Goal: Register for event/course

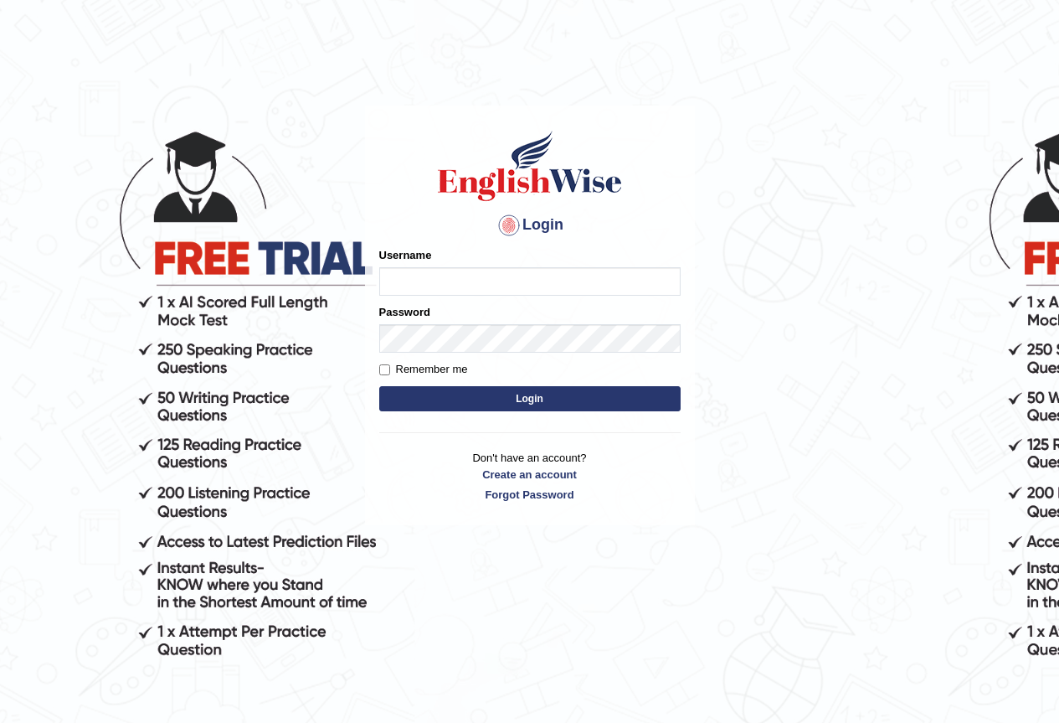
click at [606, 288] on input "Username" at bounding box center [529, 281] width 301 height 28
type input "Ridhima1"
click at [655, 404] on button "Login" at bounding box center [529, 398] width 301 height 25
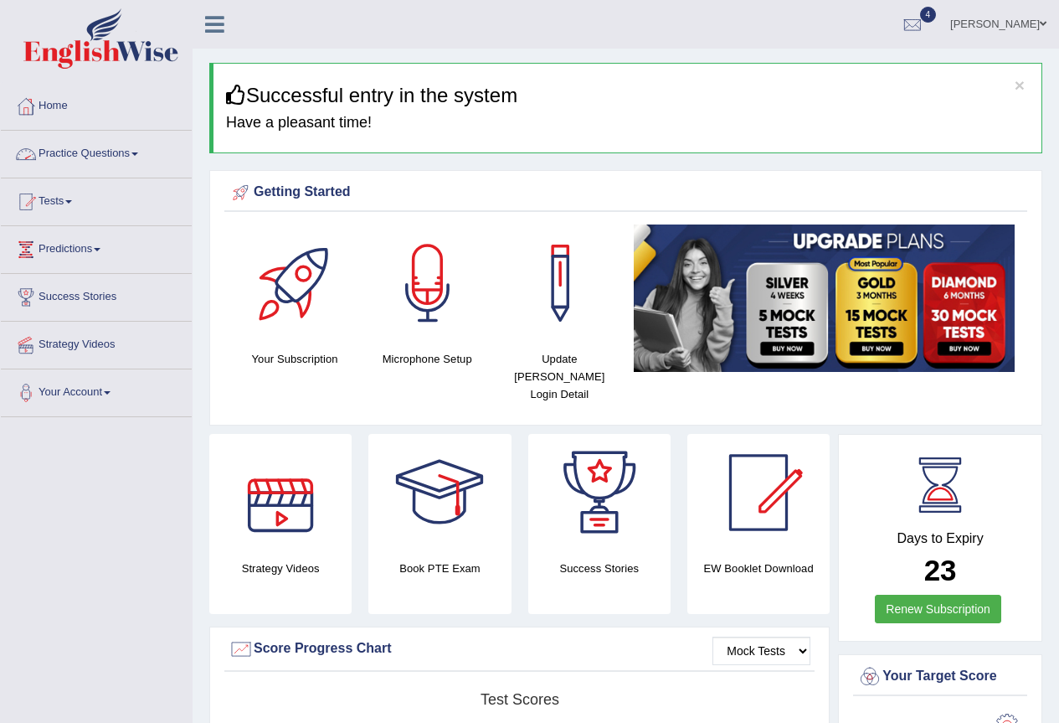
click at [90, 161] on link "Practice Questions" at bounding box center [96, 152] width 191 height 42
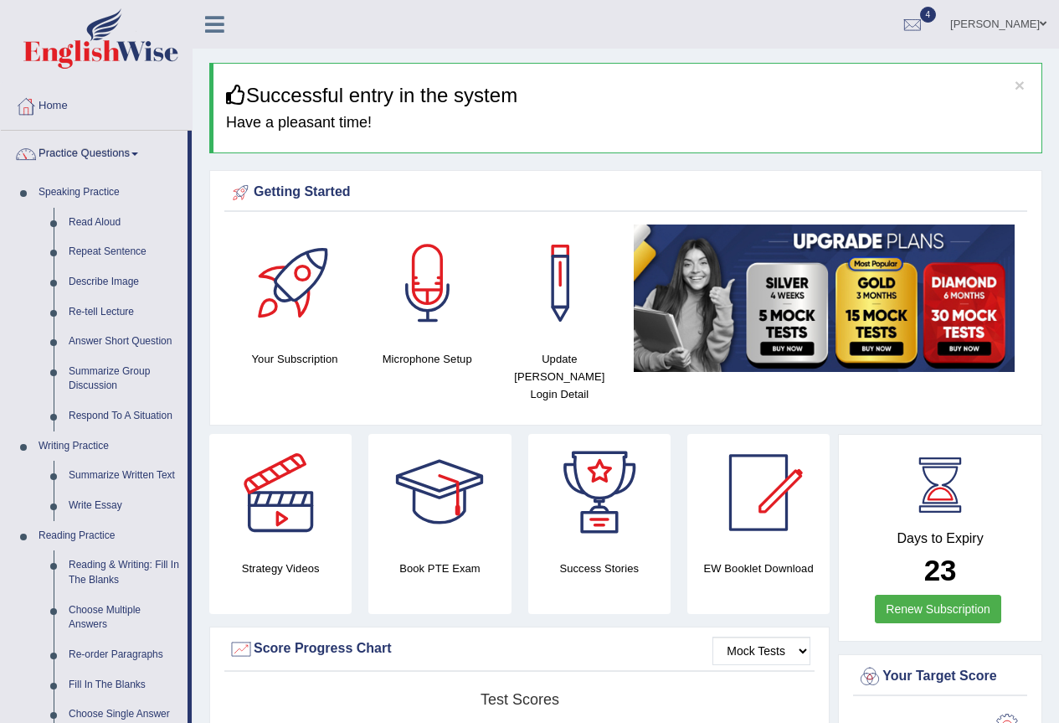
click at [90, 157] on link "Practice Questions" at bounding box center [94, 152] width 187 height 42
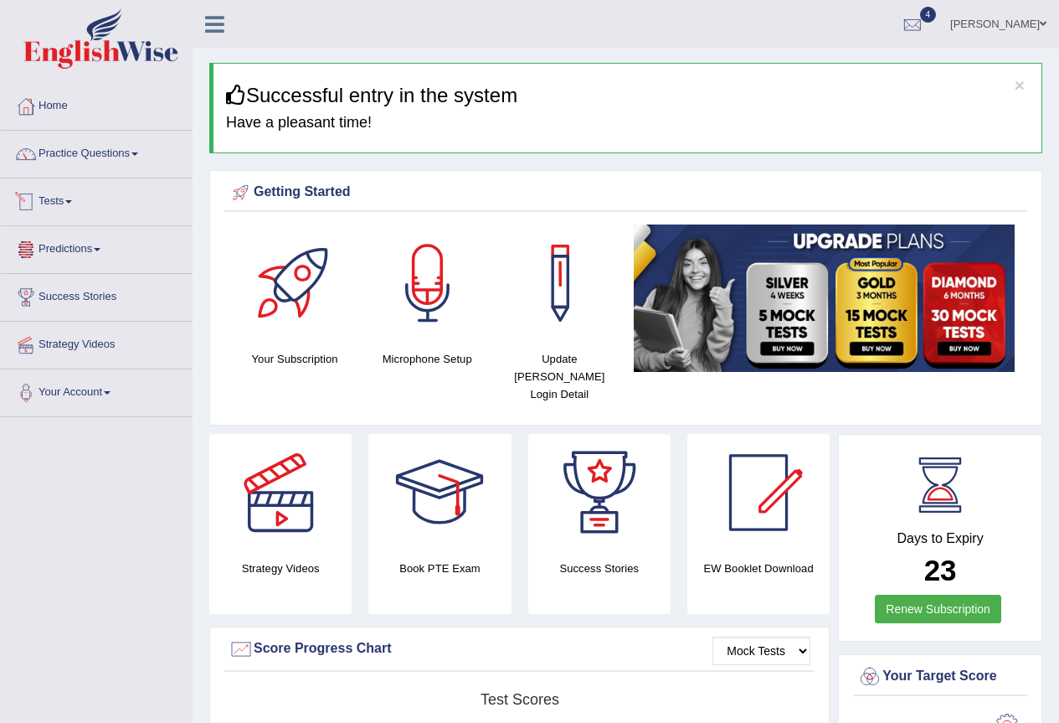
click at [44, 198] on link "Tests" at bounding box center [96, 199] width 191 height 42
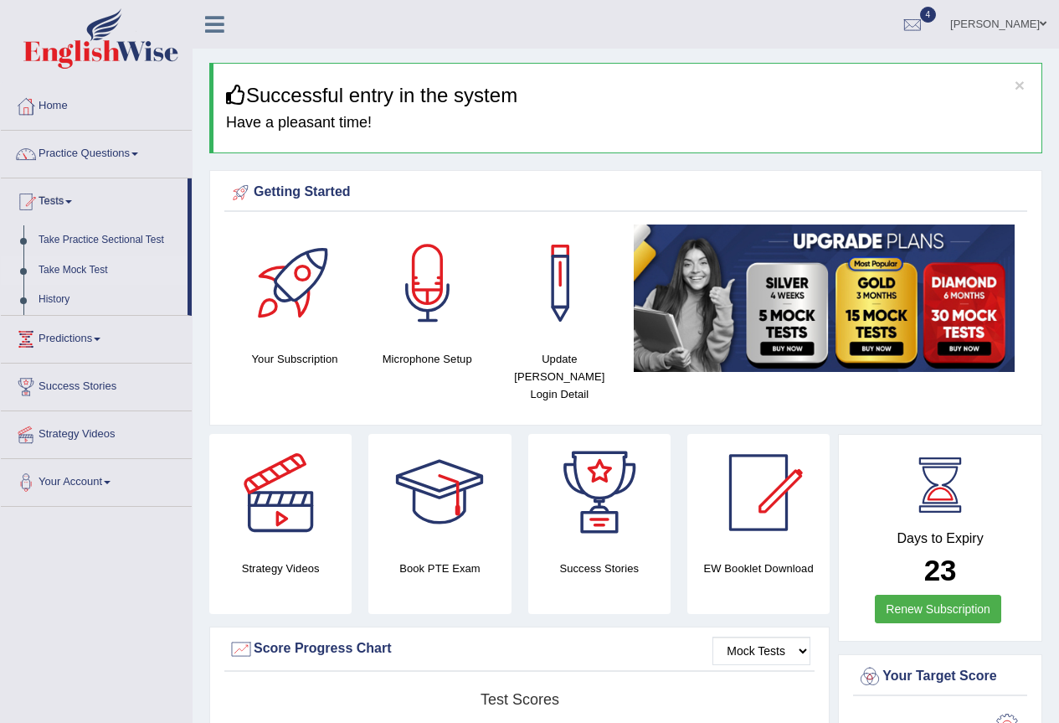
click at [80, 271] on link "Take Mock Test" at bounding box center [109, 270] width 157 height 30
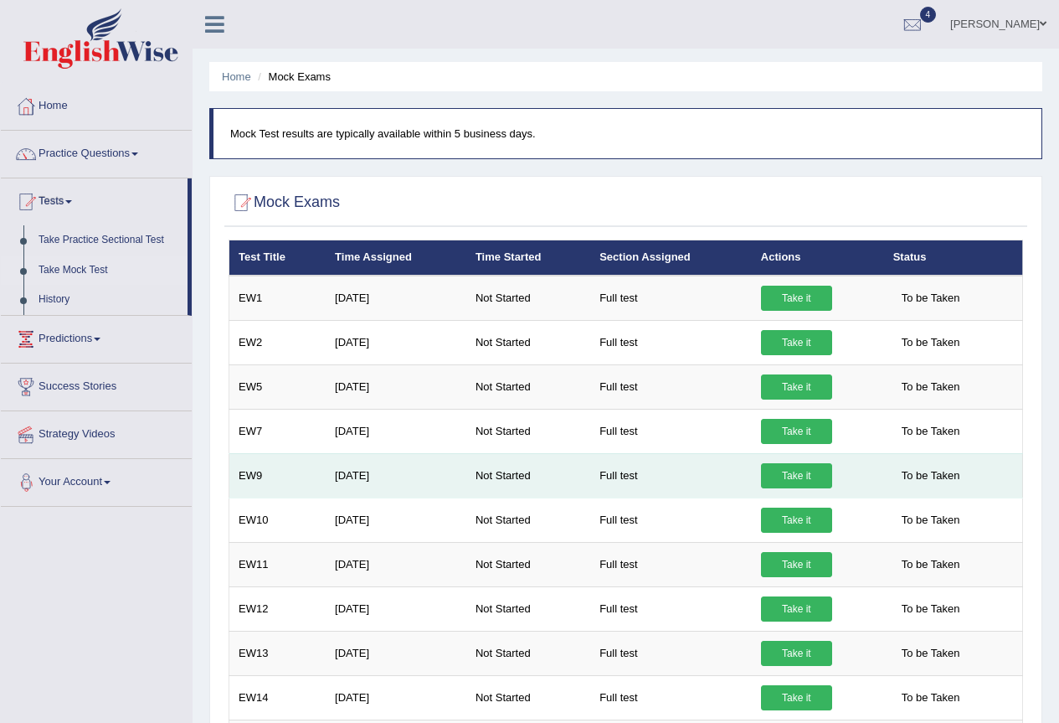
click at [784, 480] on link "Take it" at bounding box center [796, 475] width 71 height 25
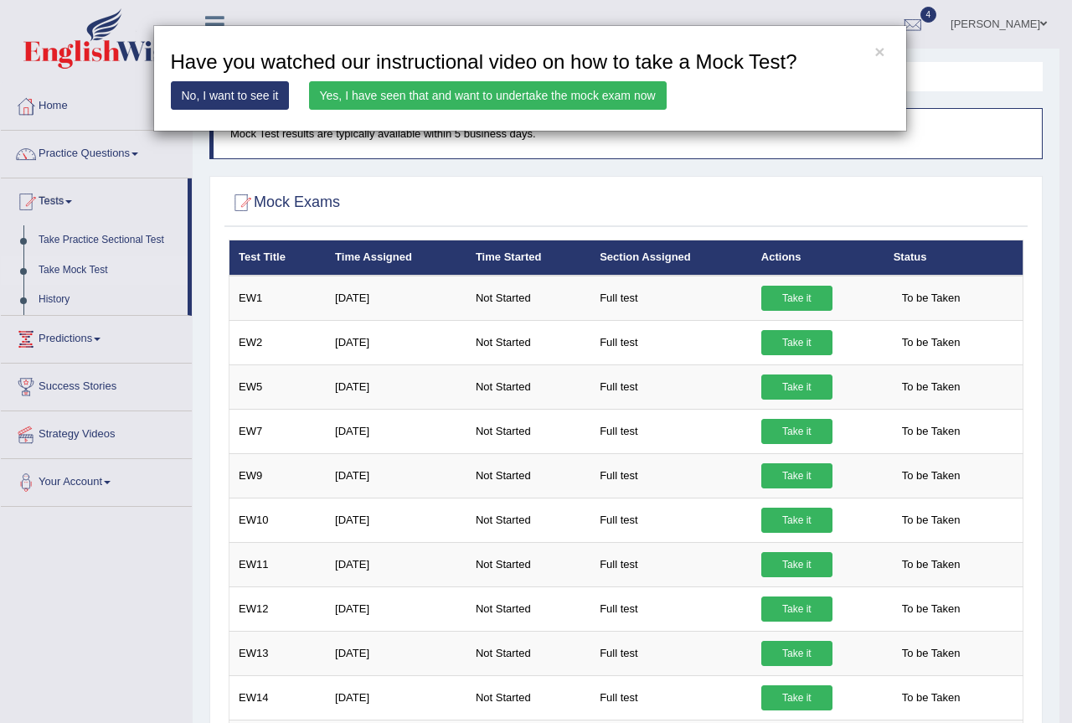
click at [517, 94] on link "Yes, I have seen that and want to undertake the mock exam now" at bounding box center [488, 95] width 358 height 28
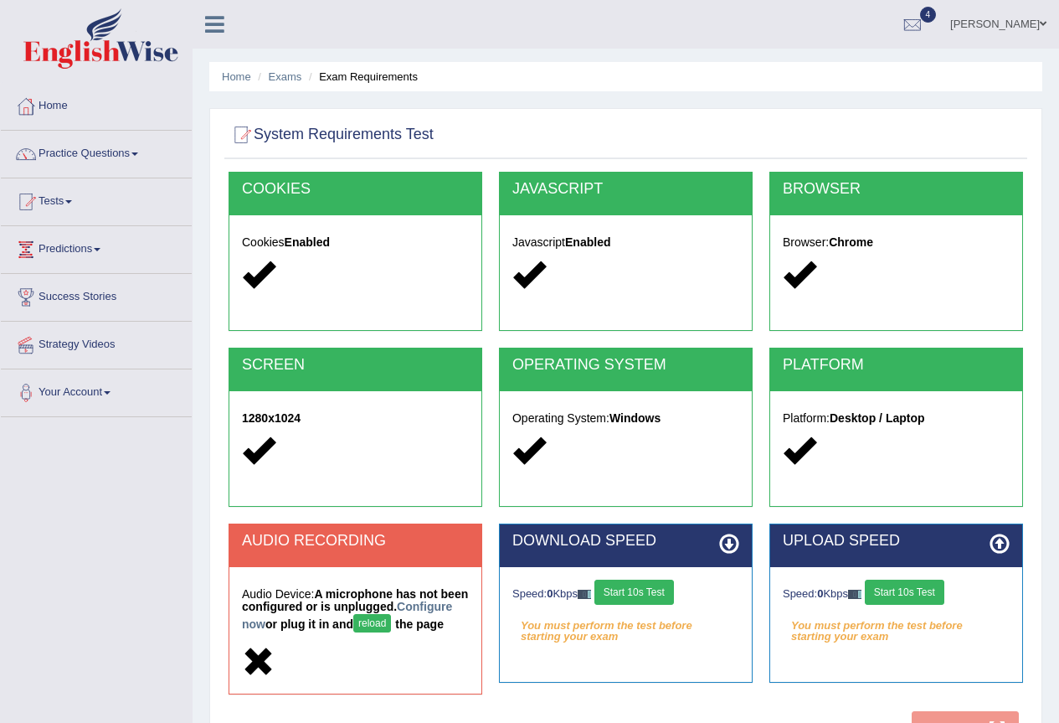
scroll to position [157, 0]
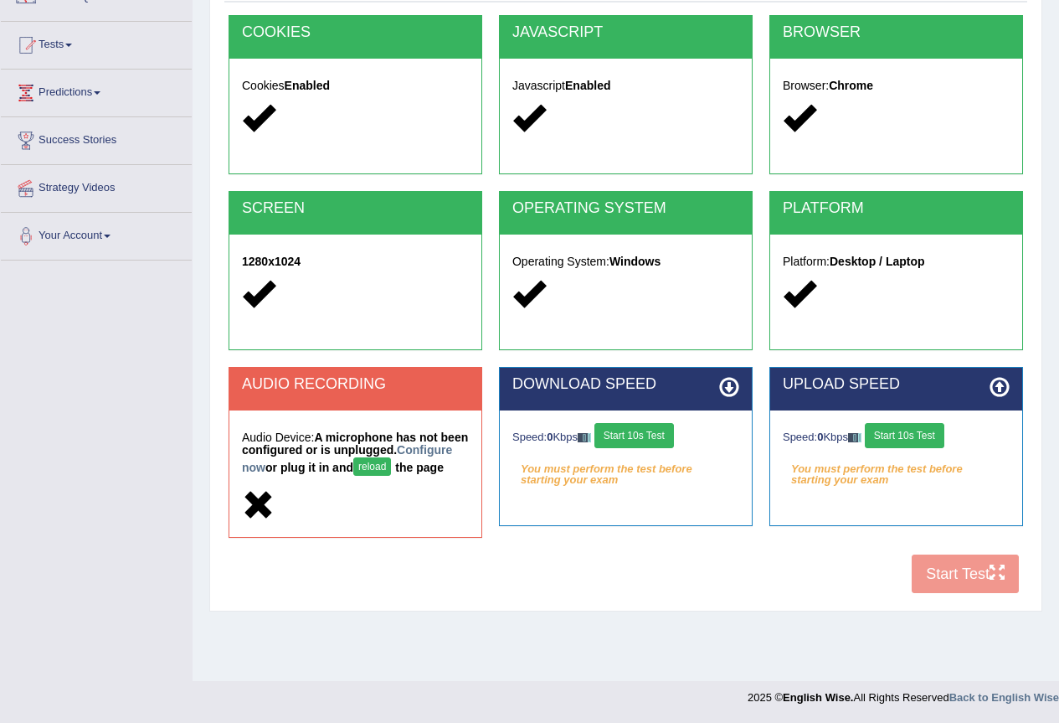
click at [391, 466] on button "reload" at bounding box center [372, 466] width 38 height 18
click at [288, 471] on link "Configure now" at bounding box center [347, 458] width 210 height 31
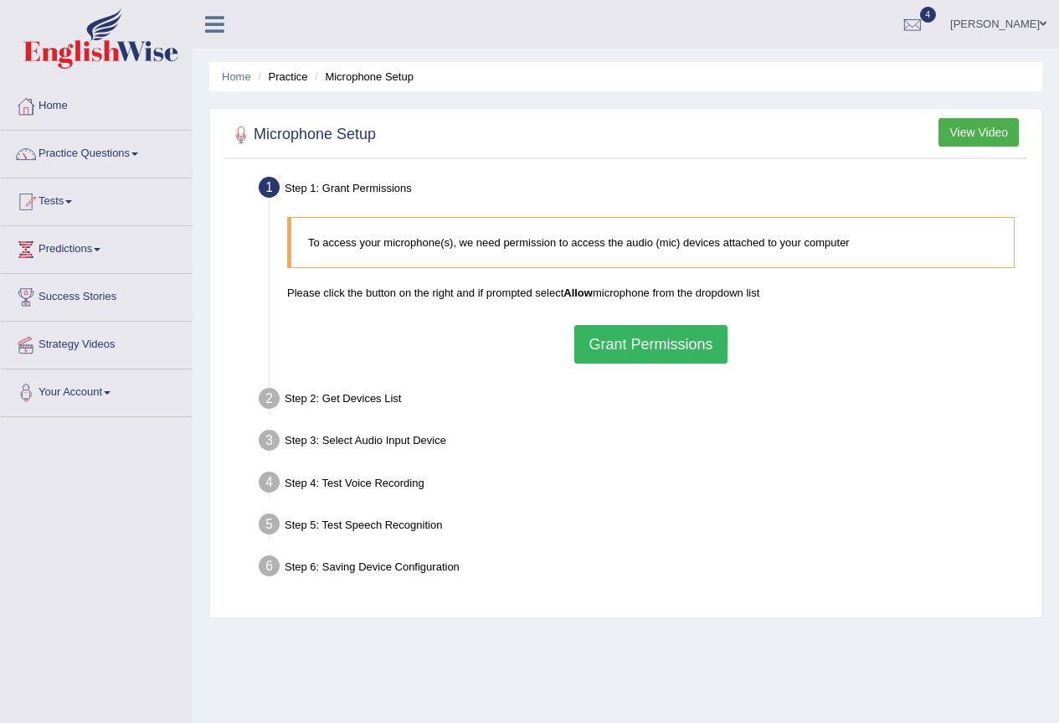
click at [651, 347] on button "Grant Permissions" at bounding box center [650, 344] width 152 height 39
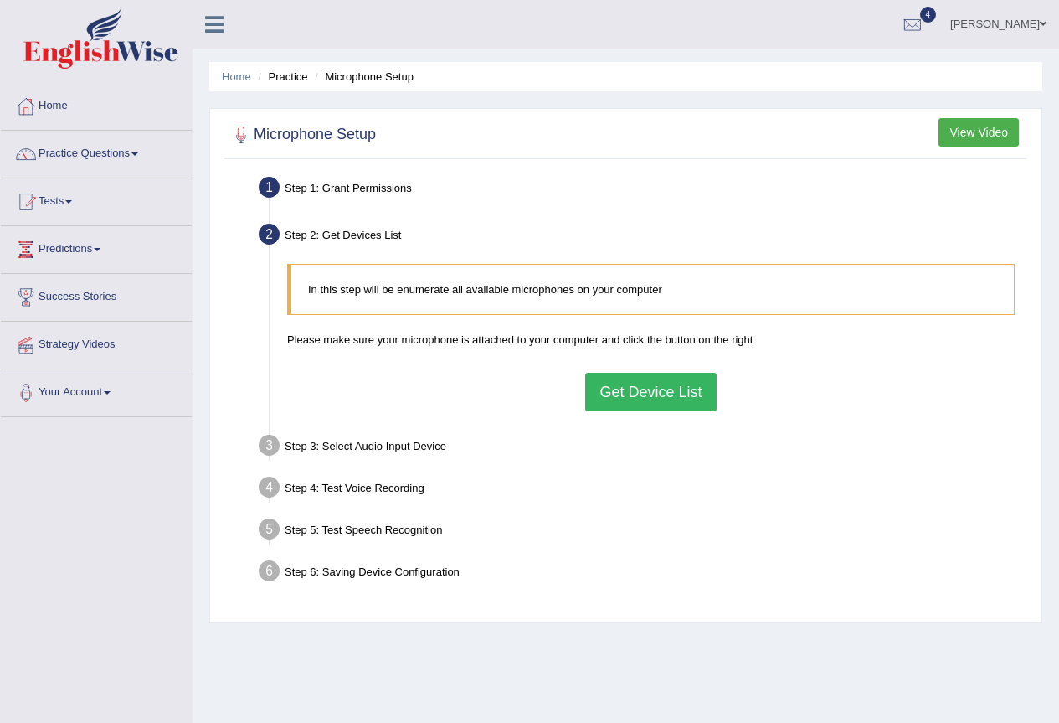
click at [633, 392] on button "Get Device List" at bounding box center [650, 392] width 131 height 39
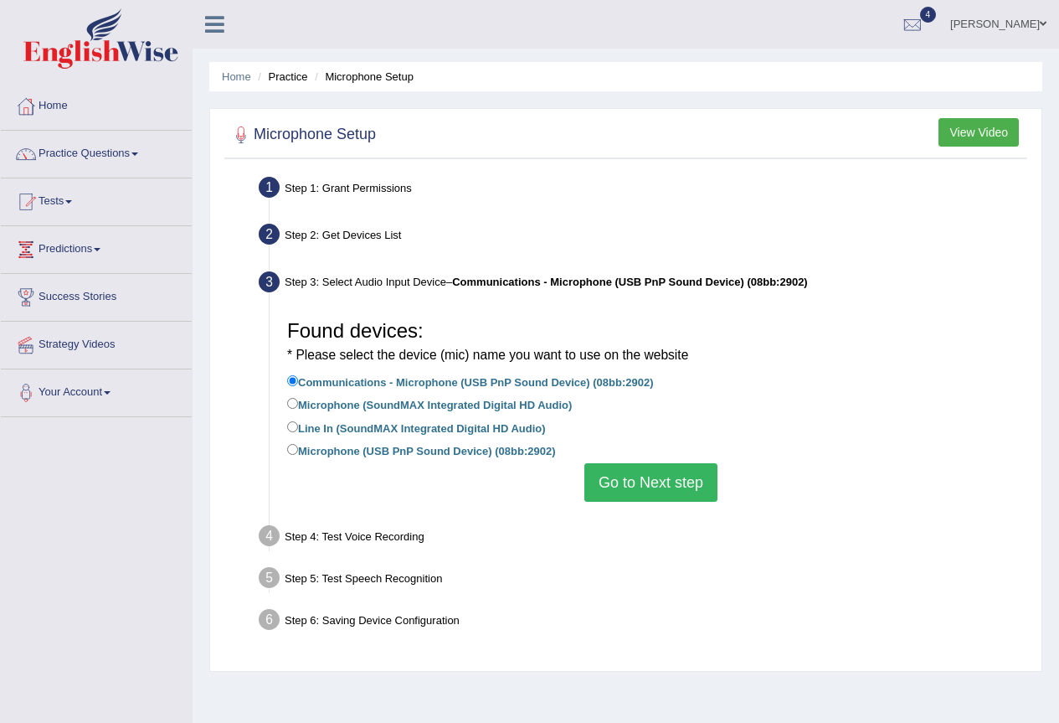
click at [656, 480] on button "Go to Next step" at bounding box center [650, 482] width 133 height 39
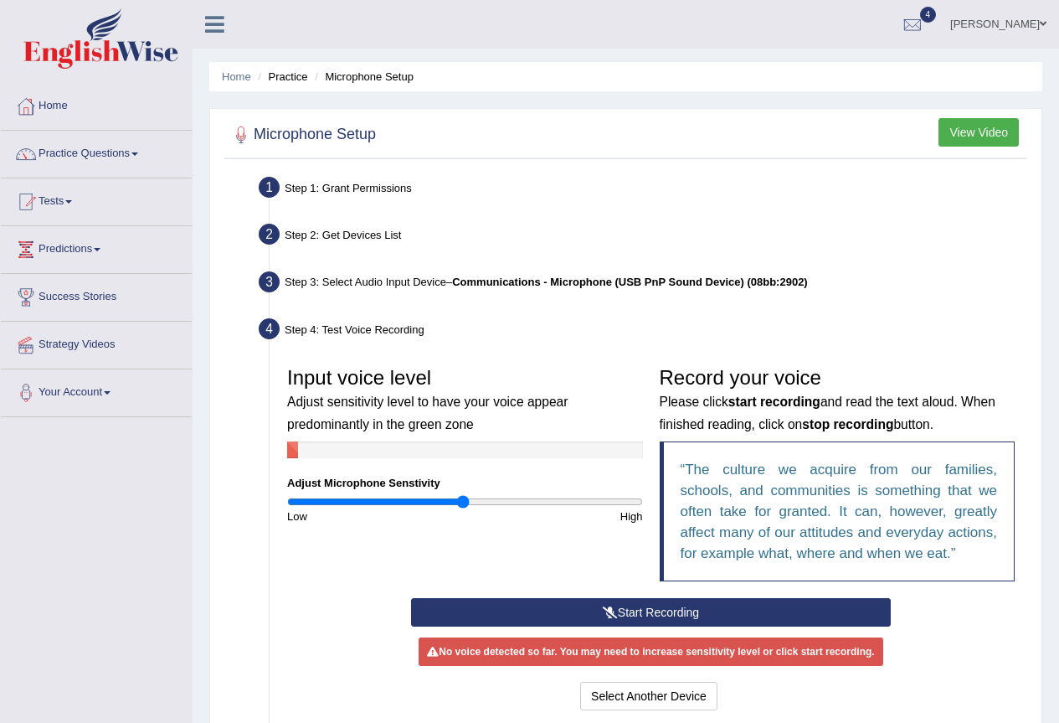
scroll to position [167, 0]
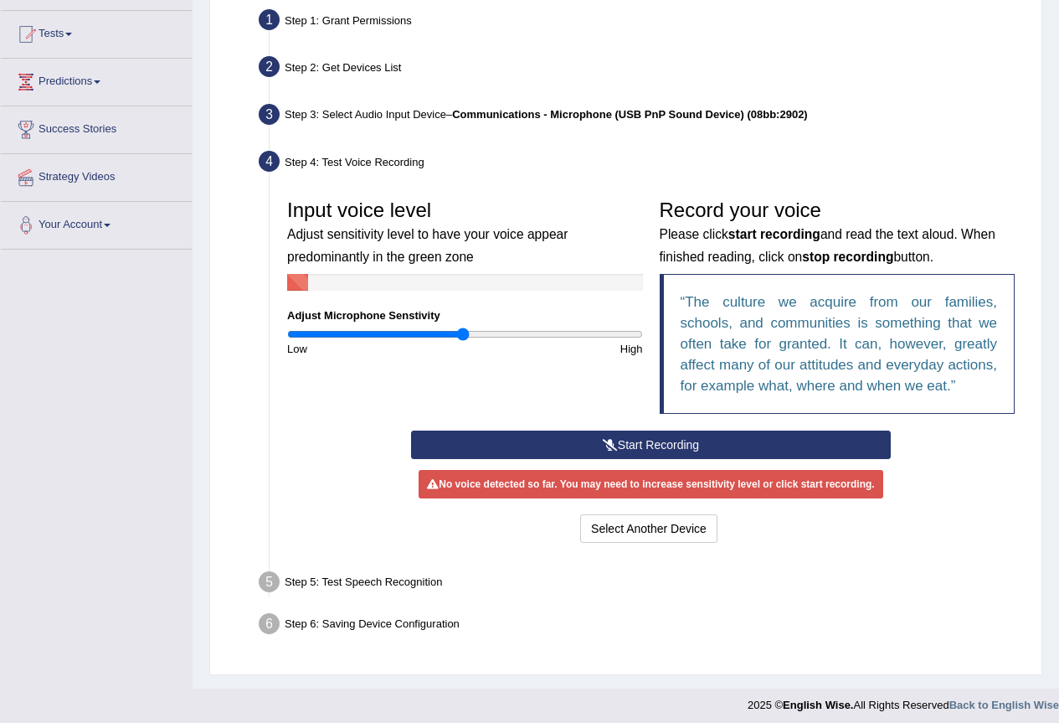
click at [517, 442] on button "Start Recording" at bounding box center [651, 444] width 480 height 28
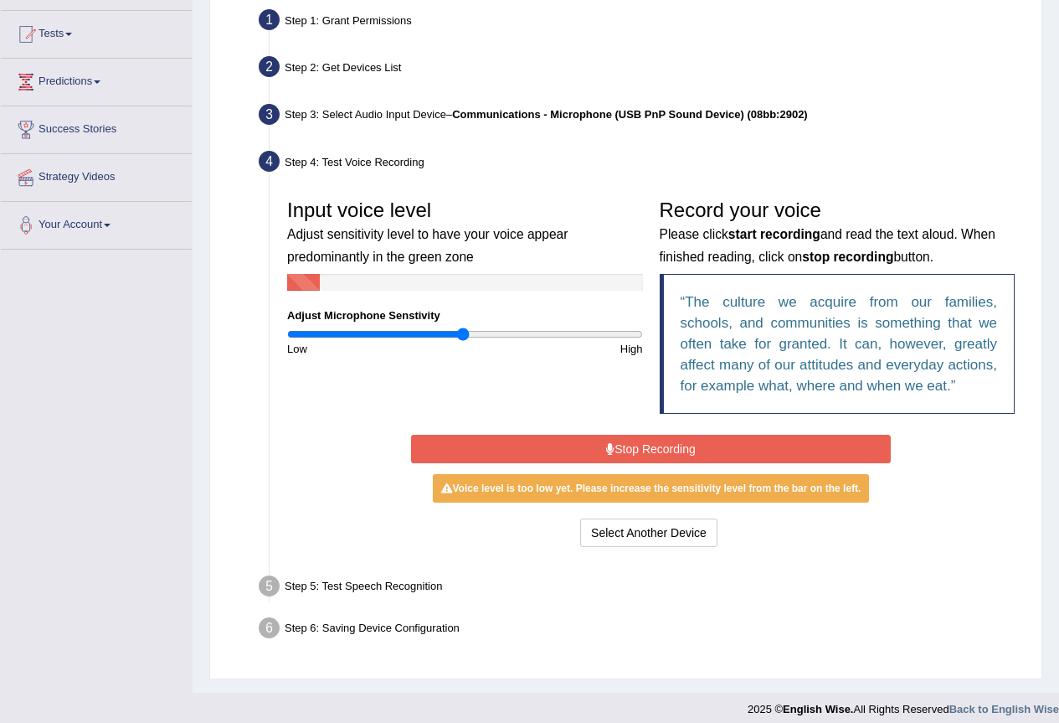
click at [462, 329] on input "range" at bounding box center [465, 333] width 356 height 13
click at [488, 329] on input "range" at bounding box center [465, 333] width 356 height 13
click at [459, 329] on input "range" at bounding box center [465, 333] width 356 height 13
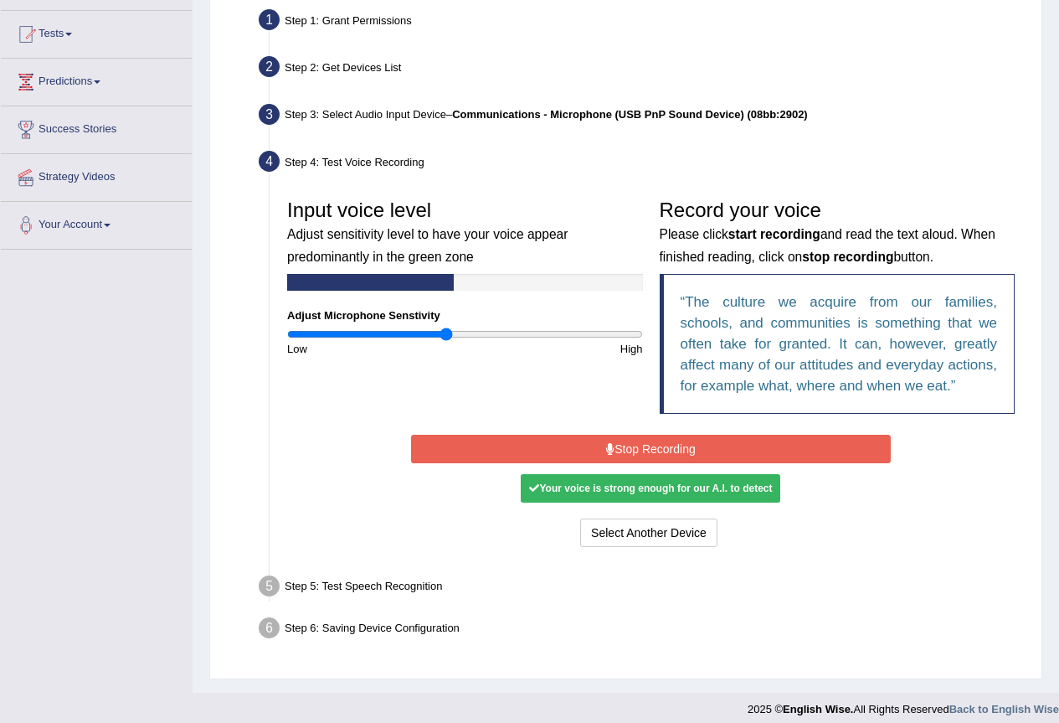
type input "0.9"
click at [445, 335] on input "range" at bounding box center [465, 333] width 356 height 13
click at [471, 441] on button "Stop Recording" at bounding box center [651, 449] width 480 height 28
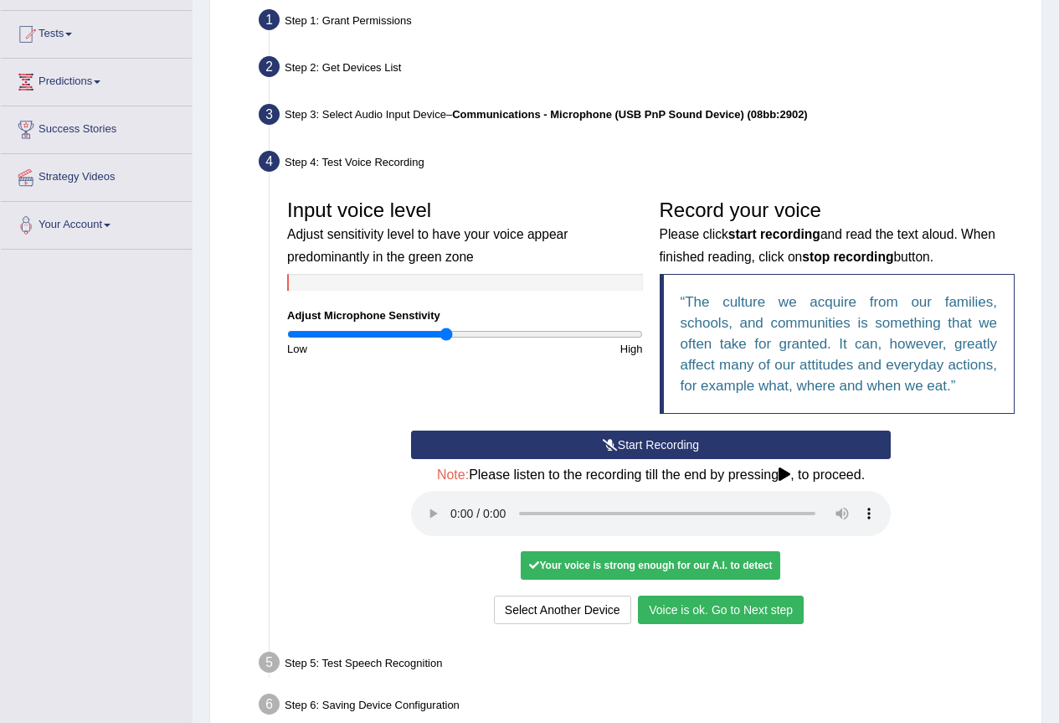
click at [731, 605] on button "Voice is ok. Go to Next step" at bounding box center [721, 609] width 166 height 28
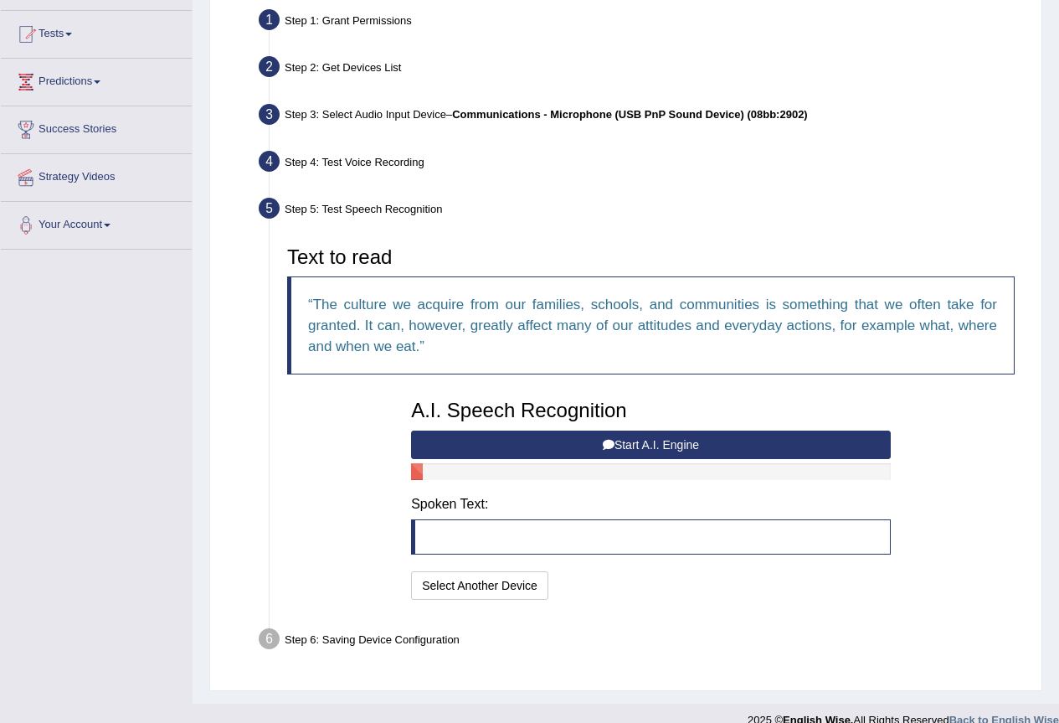
click at [572, 444] on button "Start A.I. Engine" at bounding box center [651, 444] width 480 height 28
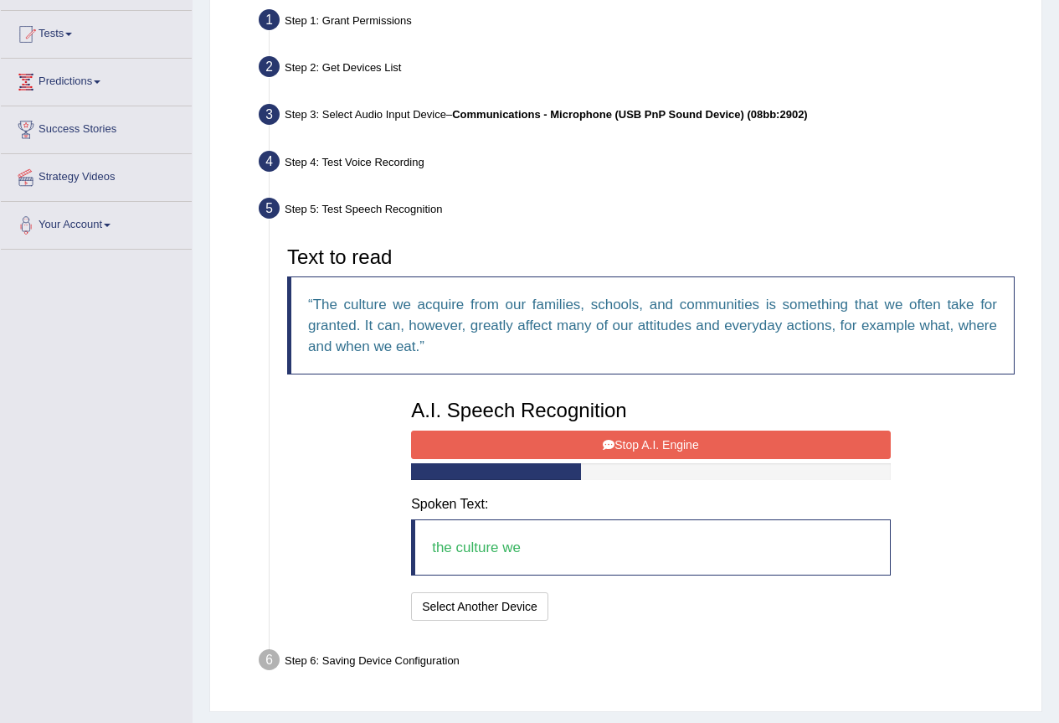
click at [576, 455] on button "Stop A.I. Engine" at bounding box center [651, 444] width 480 height 28
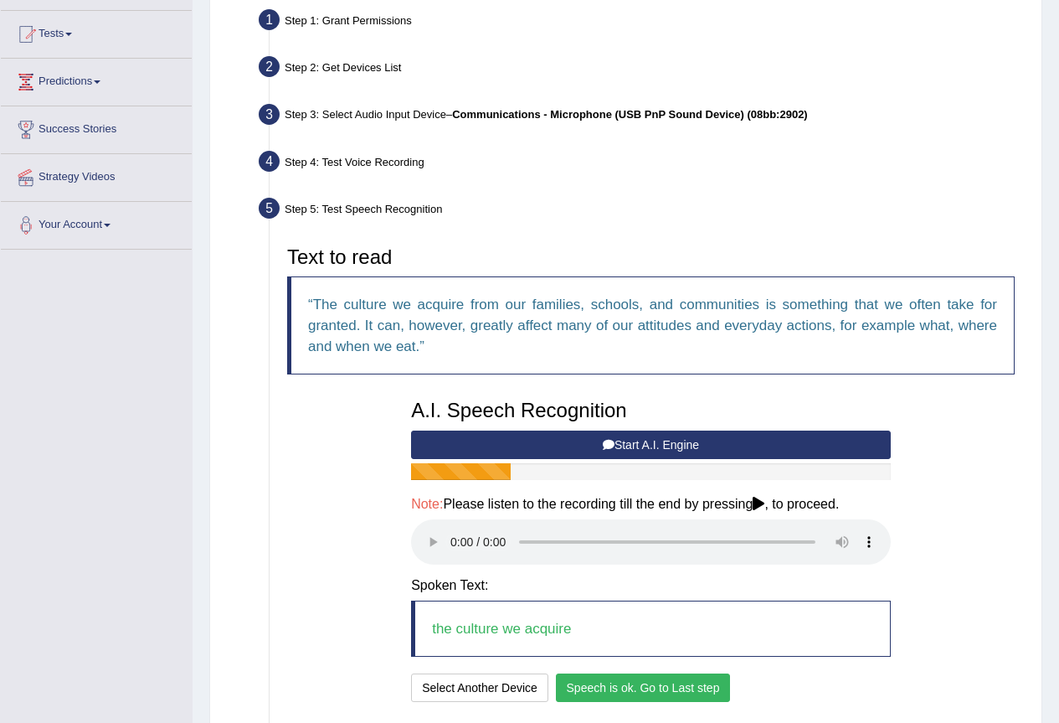
scroll to position [251, 0]
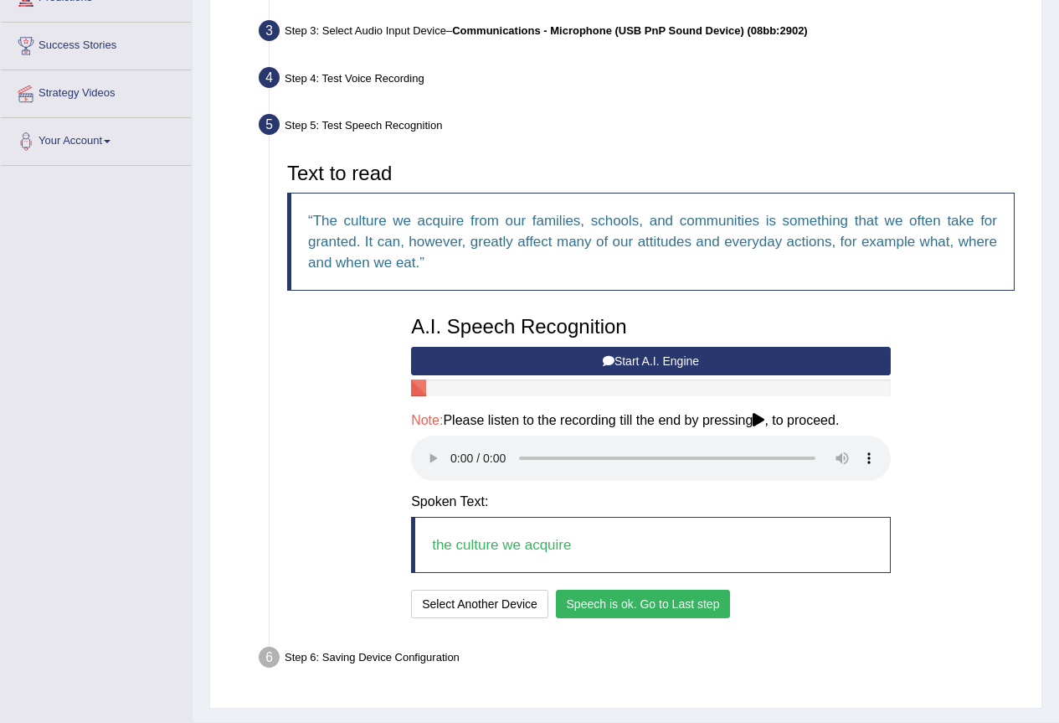
click at [718, 596] on button "Speech is ok. Go to Last step" at bounding box center [643, 603] width 175 height 28
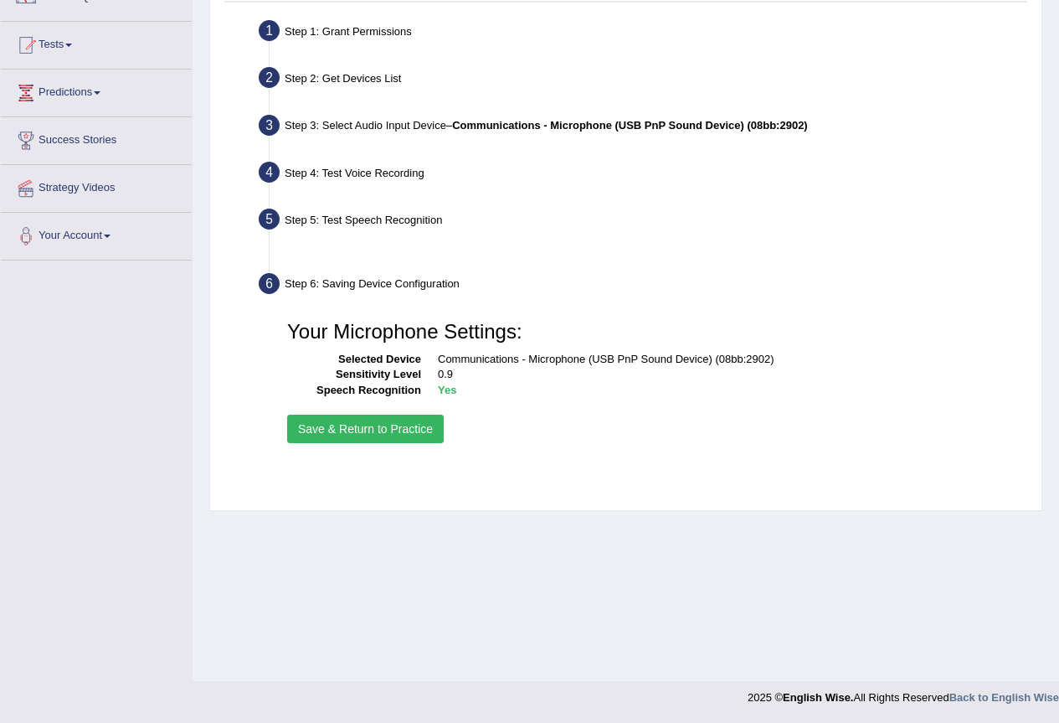
scroll to position [157, 0]
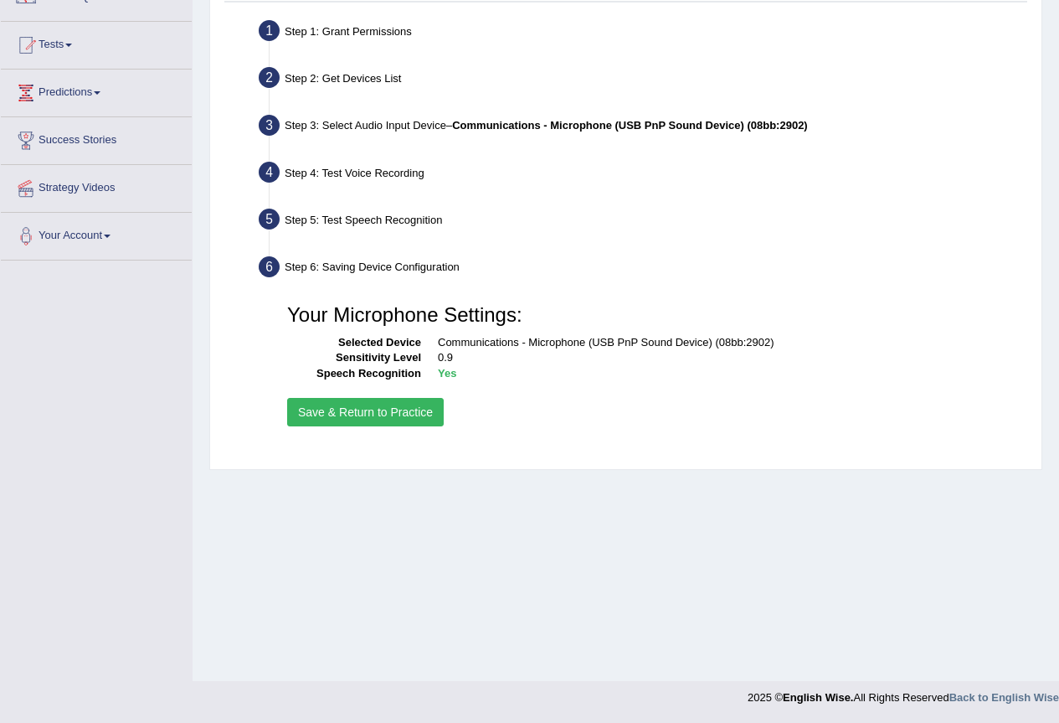
click at [404, 412] on button "Save & Return to Practice" at bounding box center [365, 412] width 157 height 28
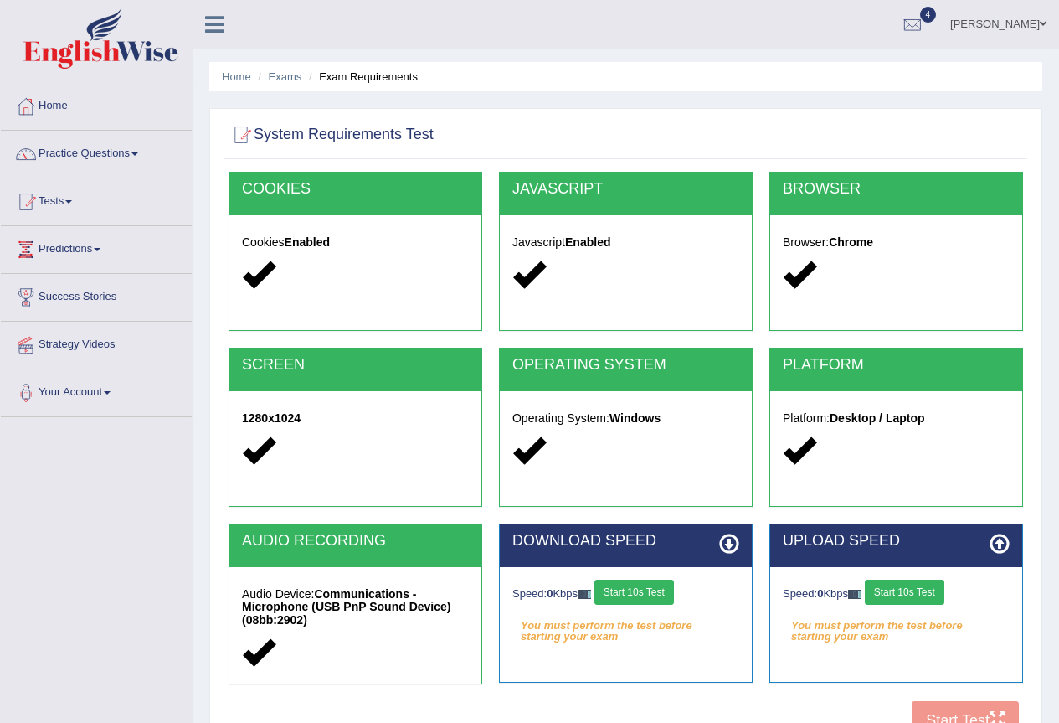
click at [663, 583] on button "Start 10s Test" at bounding box center [634, 591] width 80 height 25
click at [661, 584] on button "Start 10s Test" at bounding box center [652, 591] width 80 height 25
click at [661, 584] on button "Start 10s Test" at bounding box center [646, 591] width 80 height 25
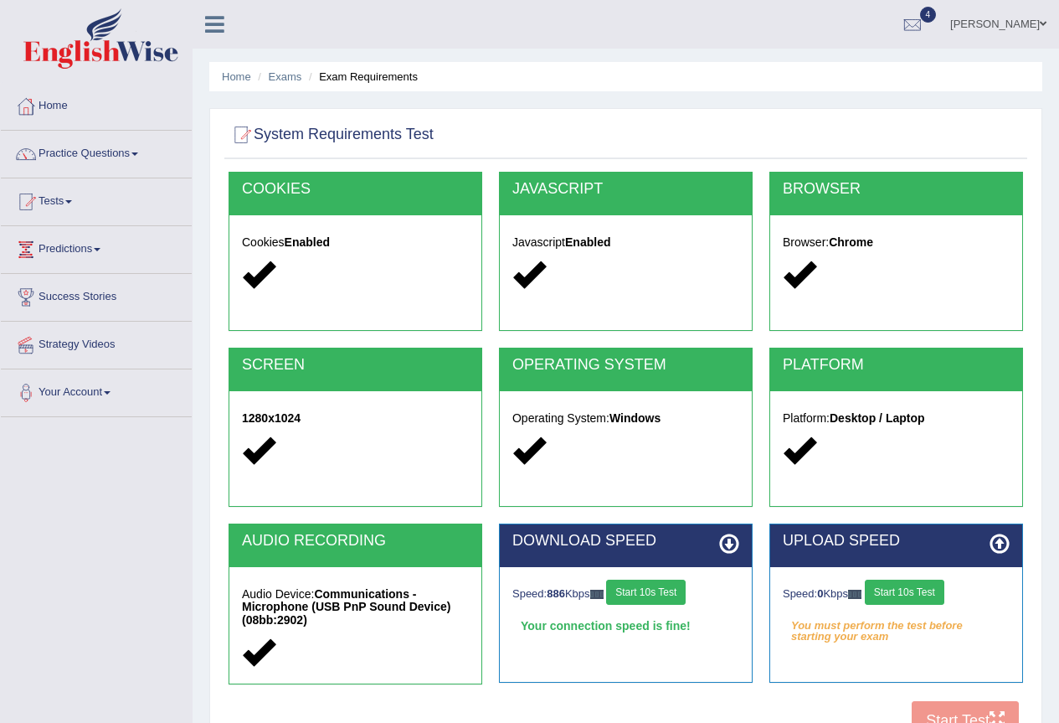
click at [661, 584] on button "Start 10s Test" at bounding box center [646, 591] width 80 height 25
click at [652, 582] on button "Start 10s Test" at bounding box center [652, 591] width 80 height 25
click at [921, 594] on button "Start 10s Test" at bounding box center [905, 591] width 80 height 25
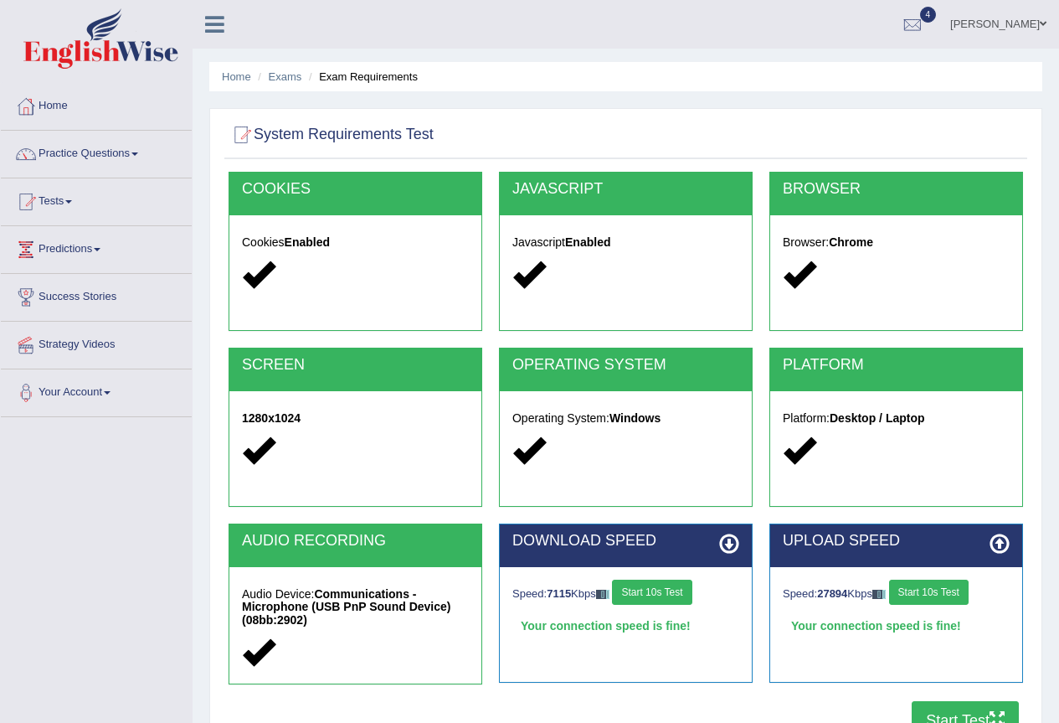
click at [955, 590] on button "Start 10s Test" at bounding box center [929, 591] width 80 height 25
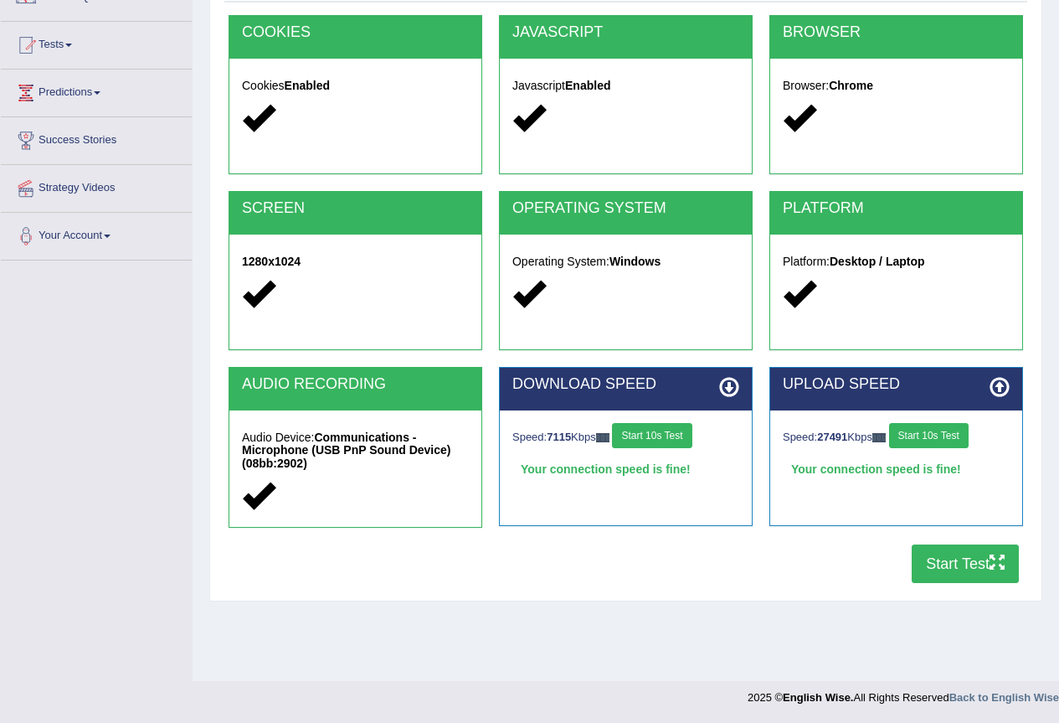
click at [1000, 561] on icon "button" at bounding box center [997, 561] width 15 height 15
